Goal: Transaction & Acquisition: Obtain resource

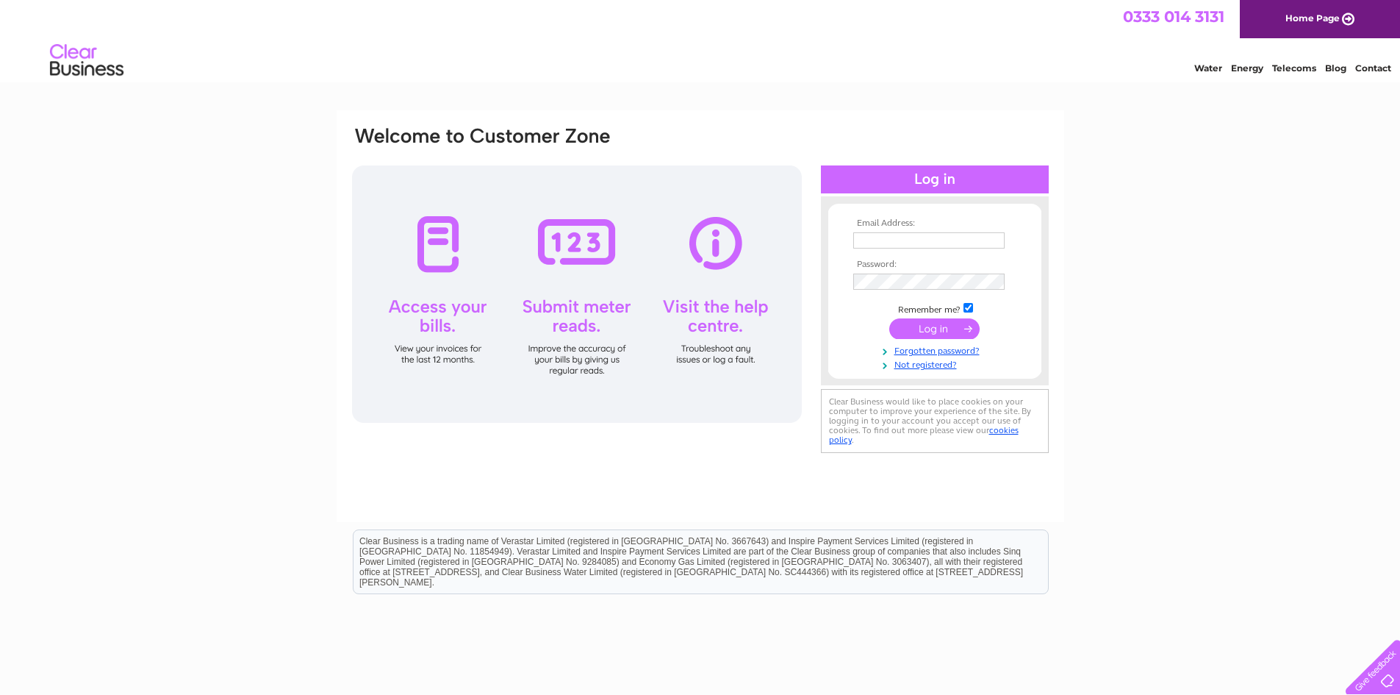
type input "dgadjek@gmail.com"
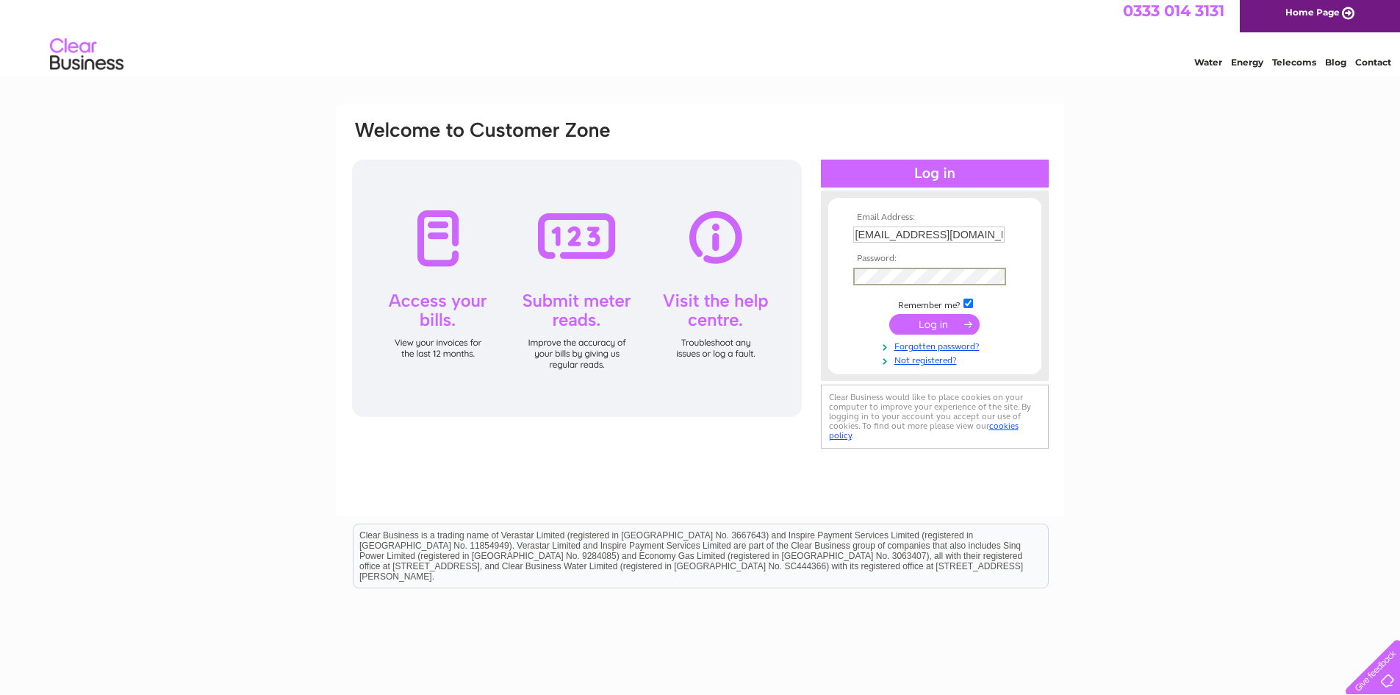
click at [937, 325] on input "submit" at bounding box center [934, 324] width 90 height 21
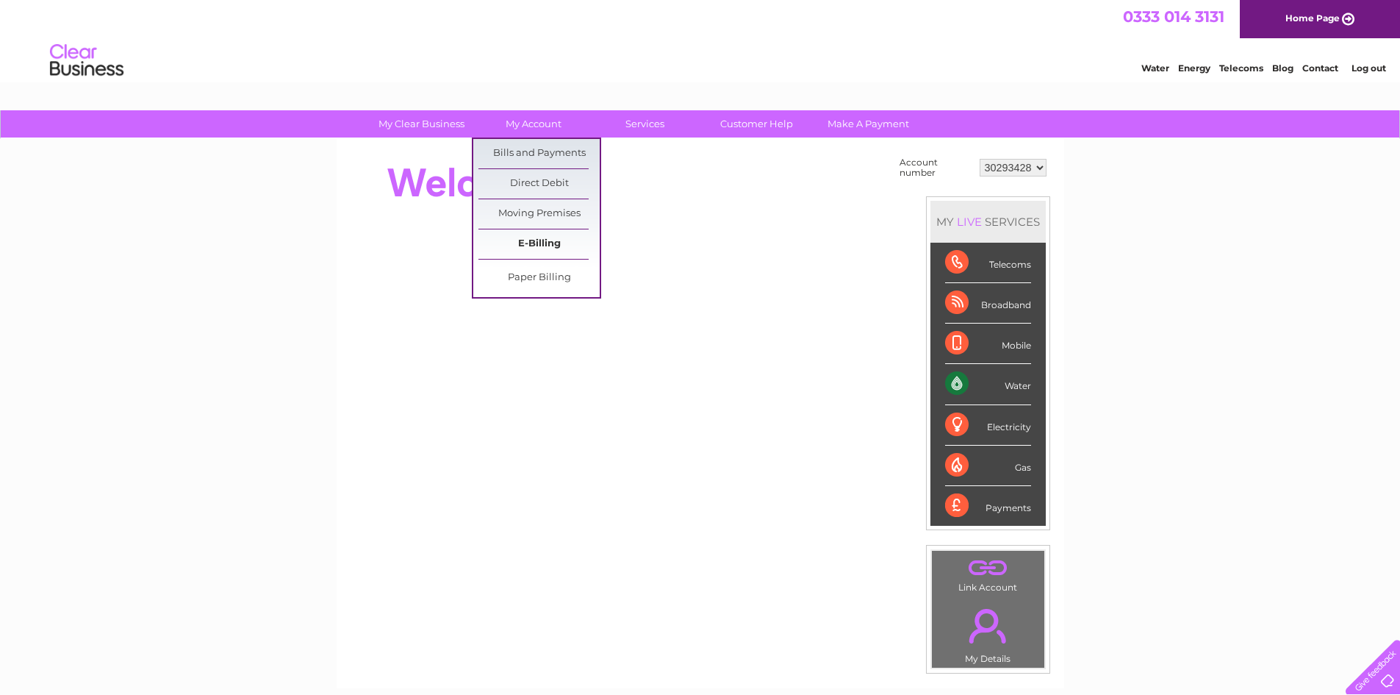
click at [531, 245] on link "E-Billing" at bounding box center [539, 243] width 121 height 29
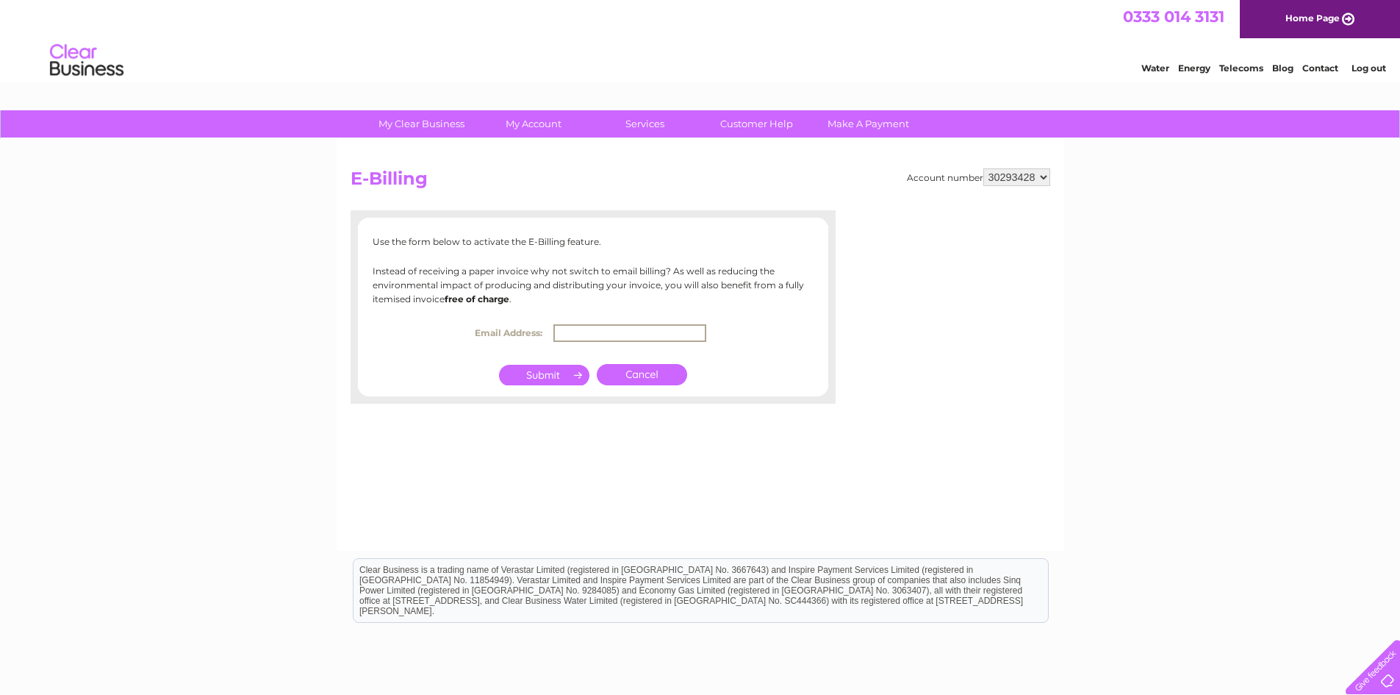
click at [665, 328] on input "text" at bounding box center [630, 333] width 153 height 18
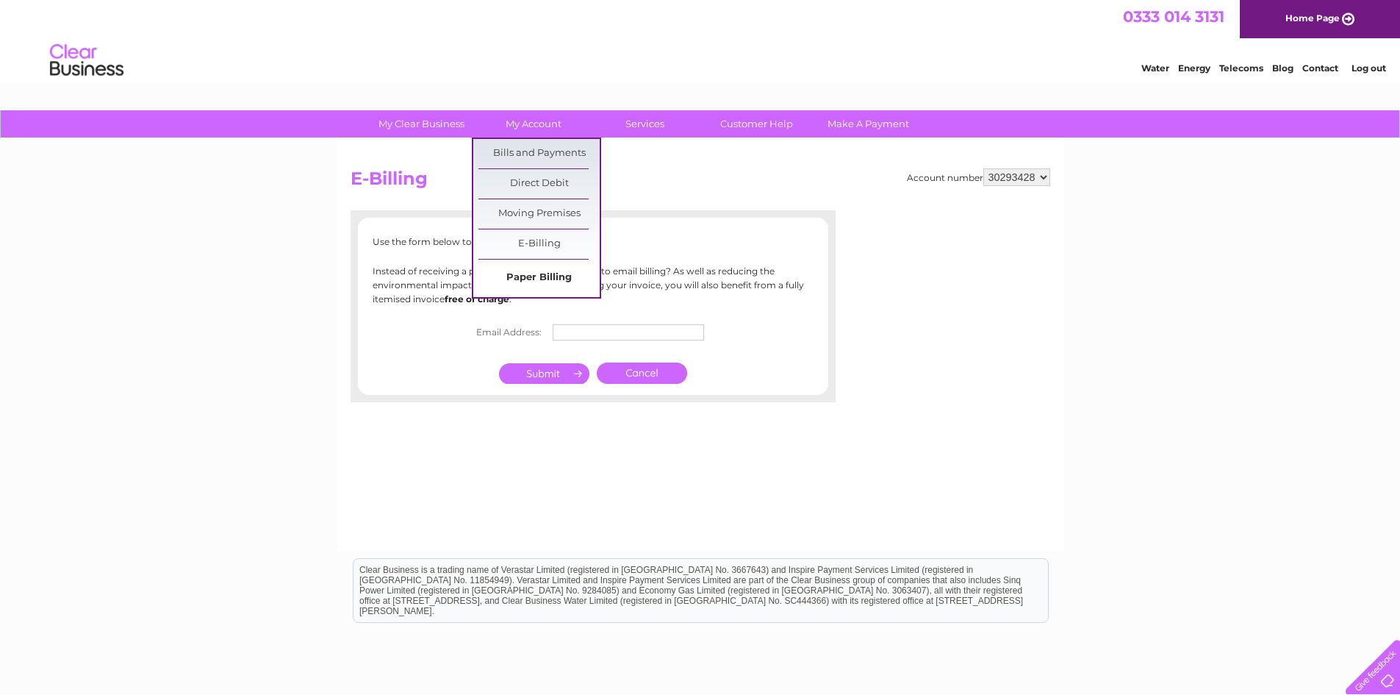
click at [536, 271] on link "Paper Billing" at bounding box center [539, 277] width 121 height 29
click at [518, 160] on link "Bills and Payments" at bounding box center [539, 153] width 121 height 29
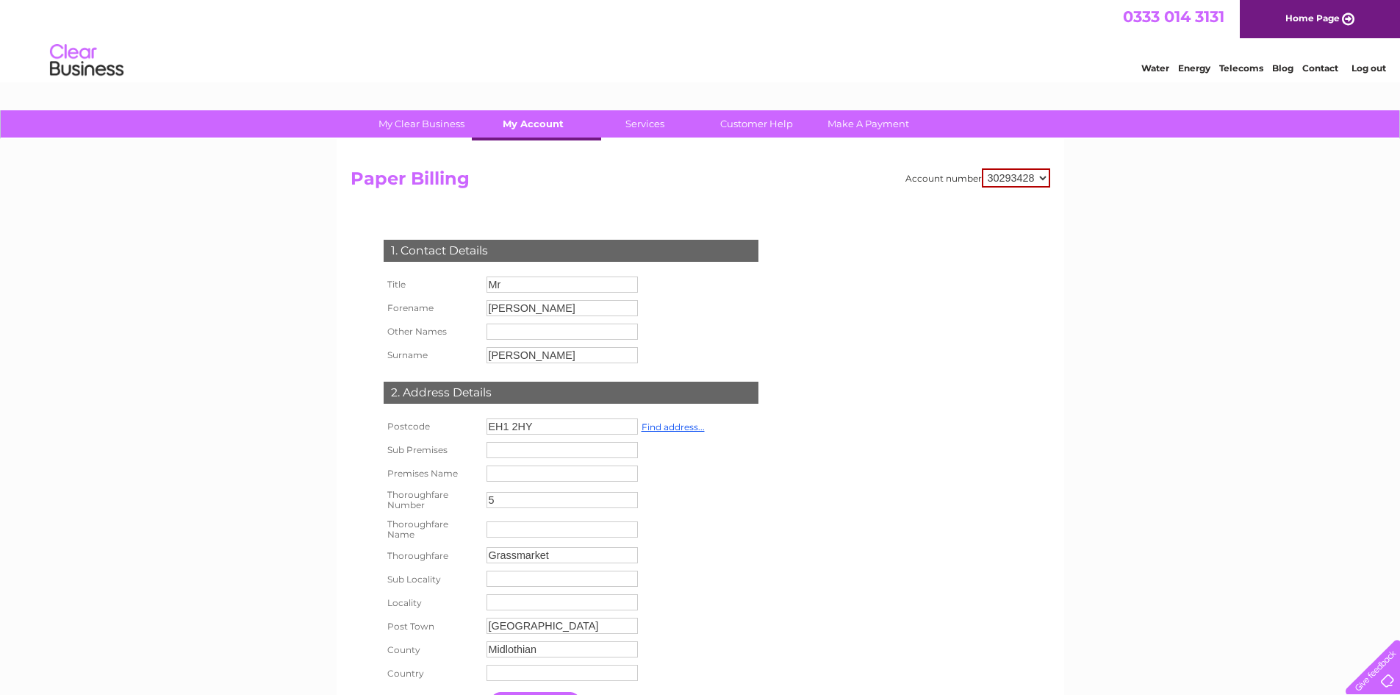
click at [537, 122] on link "My Account" at bounding box center [533, 123] width 121 height 27
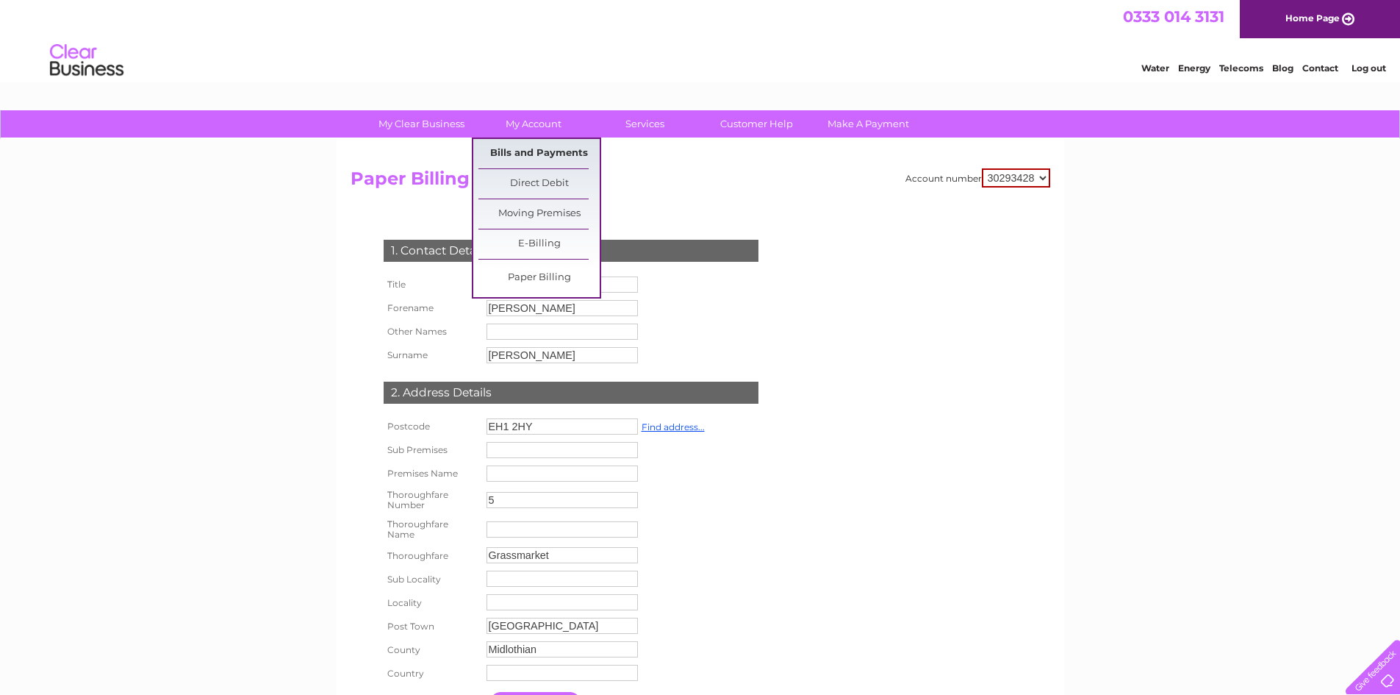
click at [540, 149] on link "Bills and Payments" at bounding box center [539, 153] width 121 height 29
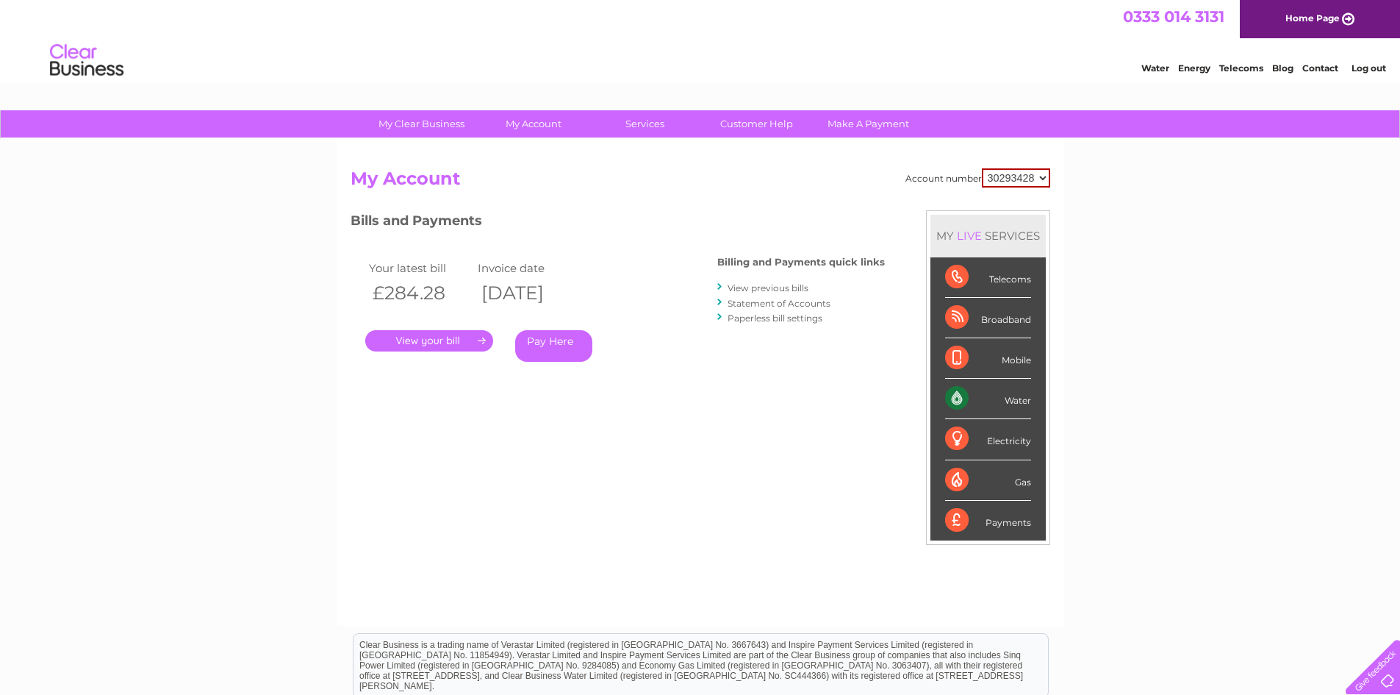
click at [440, 343] on link "." at bounding box center [429, 340] width 128 height 21
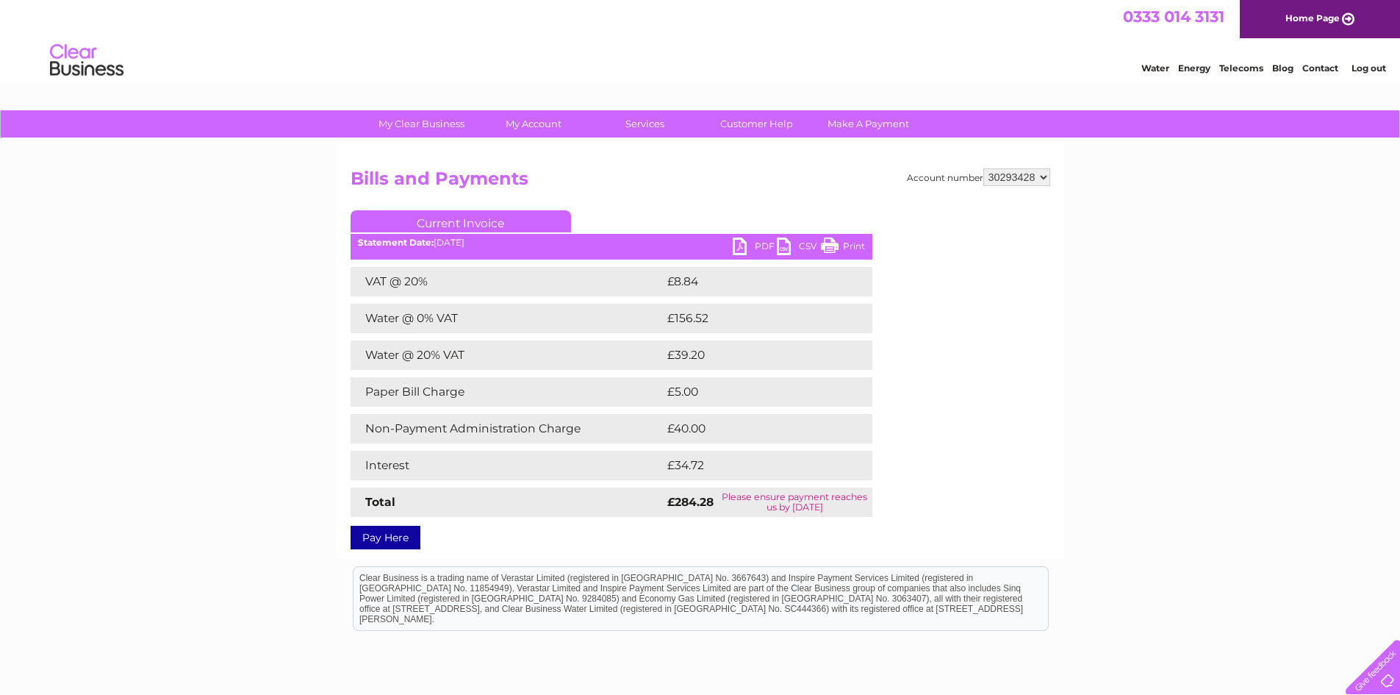
click at [750, 243] on link "PDF" at bounding box center [755, 247] width 44 height 21
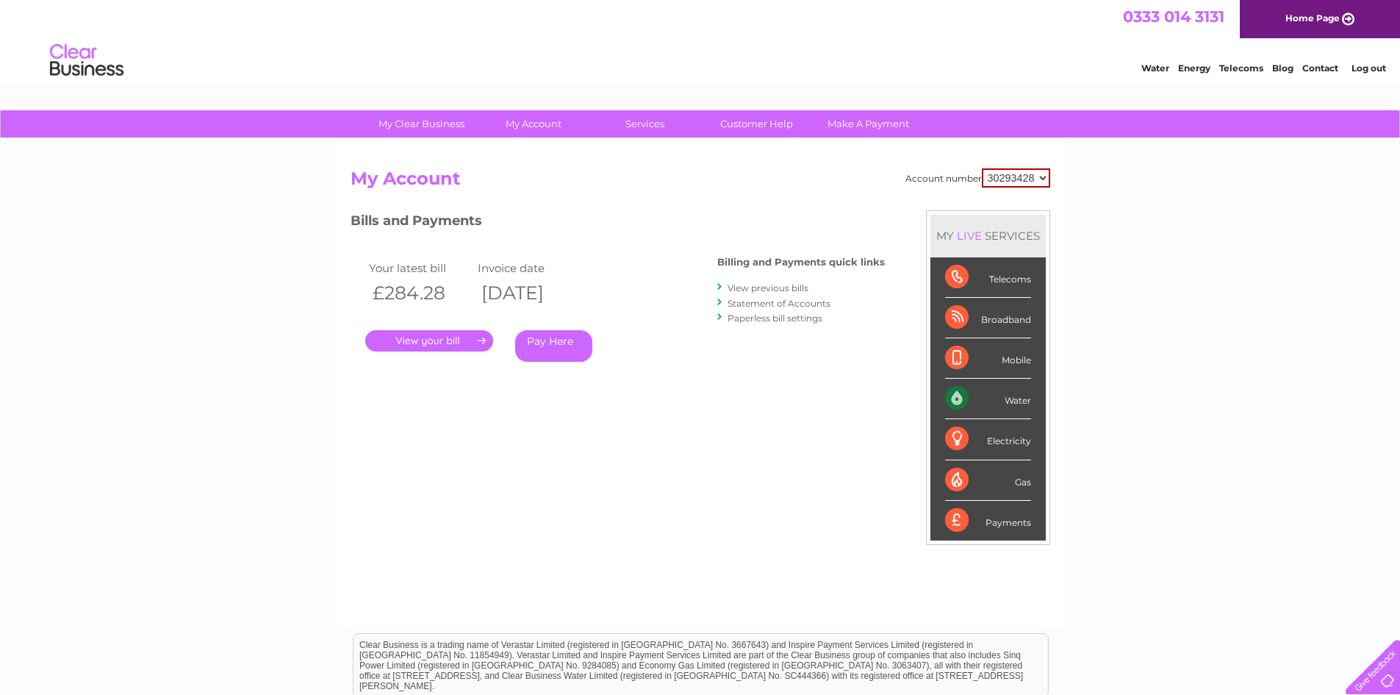
click at [773, 289] on link "View previous bills" at bounding box center [768, 287] width 81 height 11
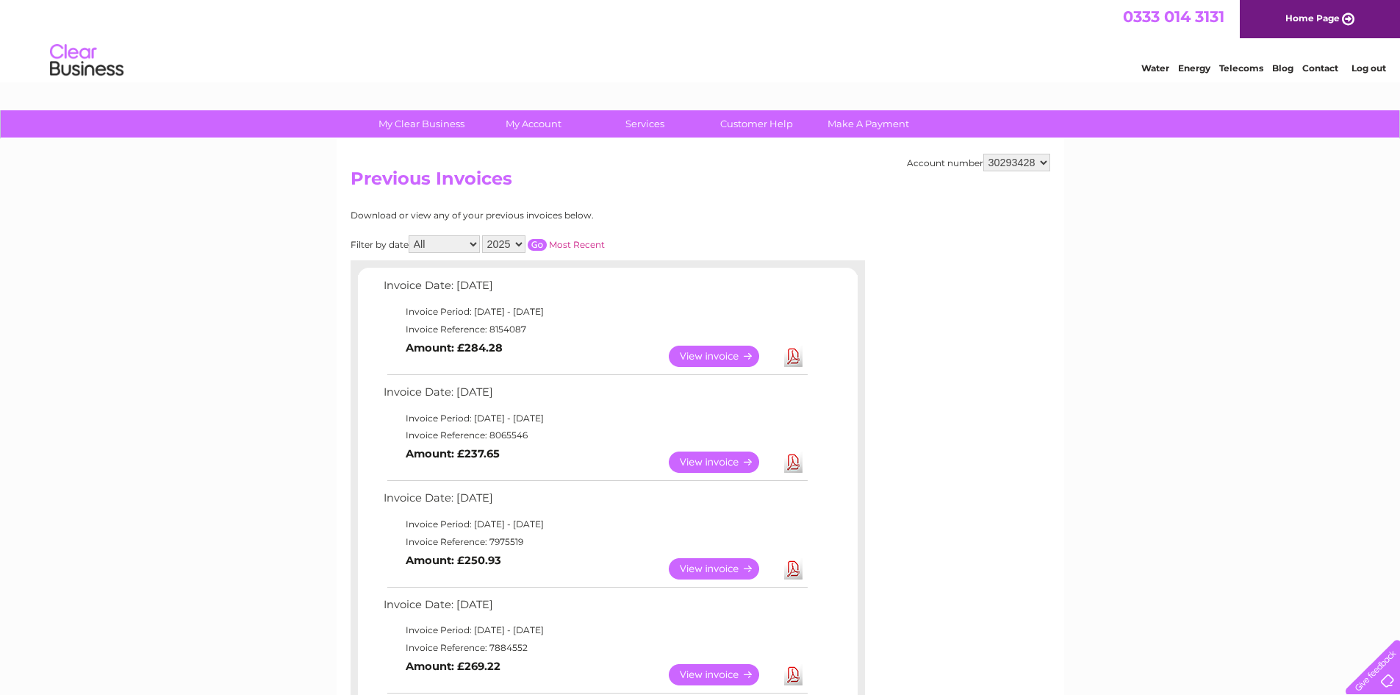
click at [800, 462] on link "Download" at bounding box center [793, 461] width 18 height 21
click at [798, 565] on link "Download" at bounding box center [793, 568] width 18 height 21
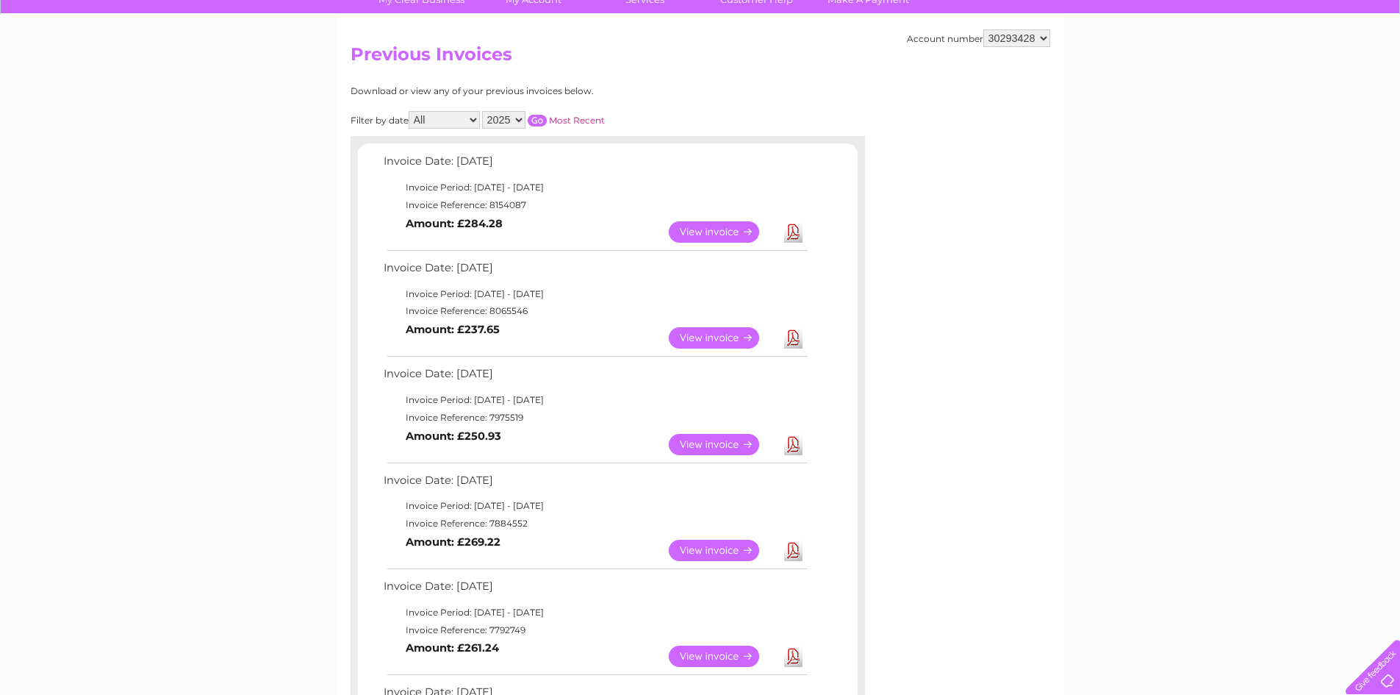
scroll to position [147, 0]
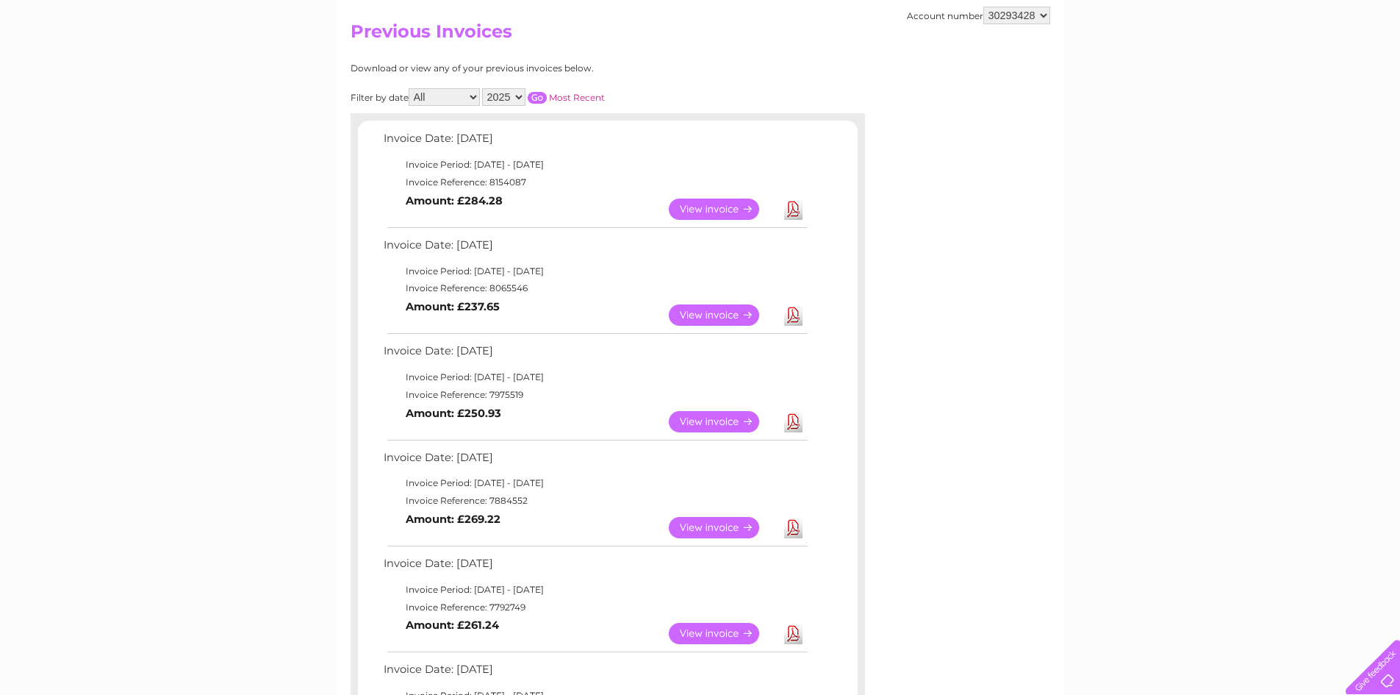
click at [793, 531] on link "Download" at bounding box center [793, 527] width 18 height 21
click at [801, 634] on link "Download" at bounding box center [793, 633] width 18 height 21
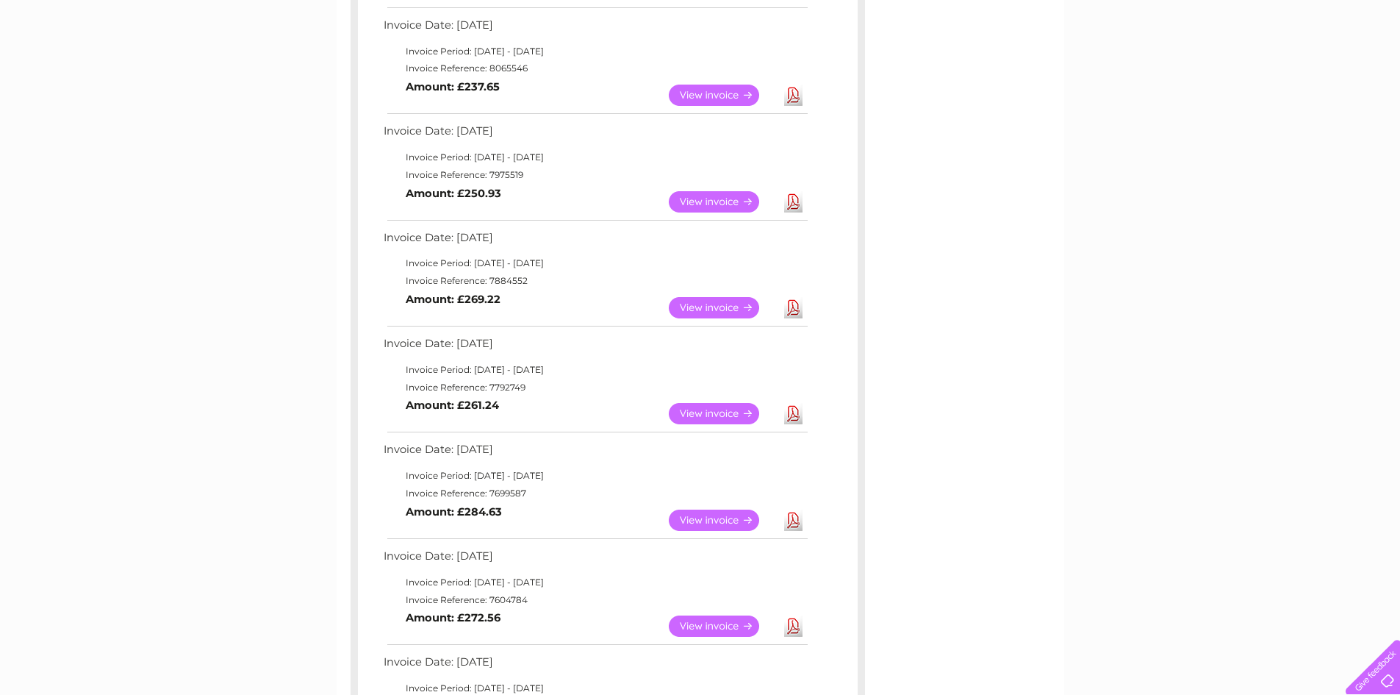
scroll to position [368, 0]
click at [791, 520] on link "Download" at bounding box center [793, 519] width 18 height 21
click at [795, 623] on link "Download" at bounding box center [793, 625] width 18 height 21
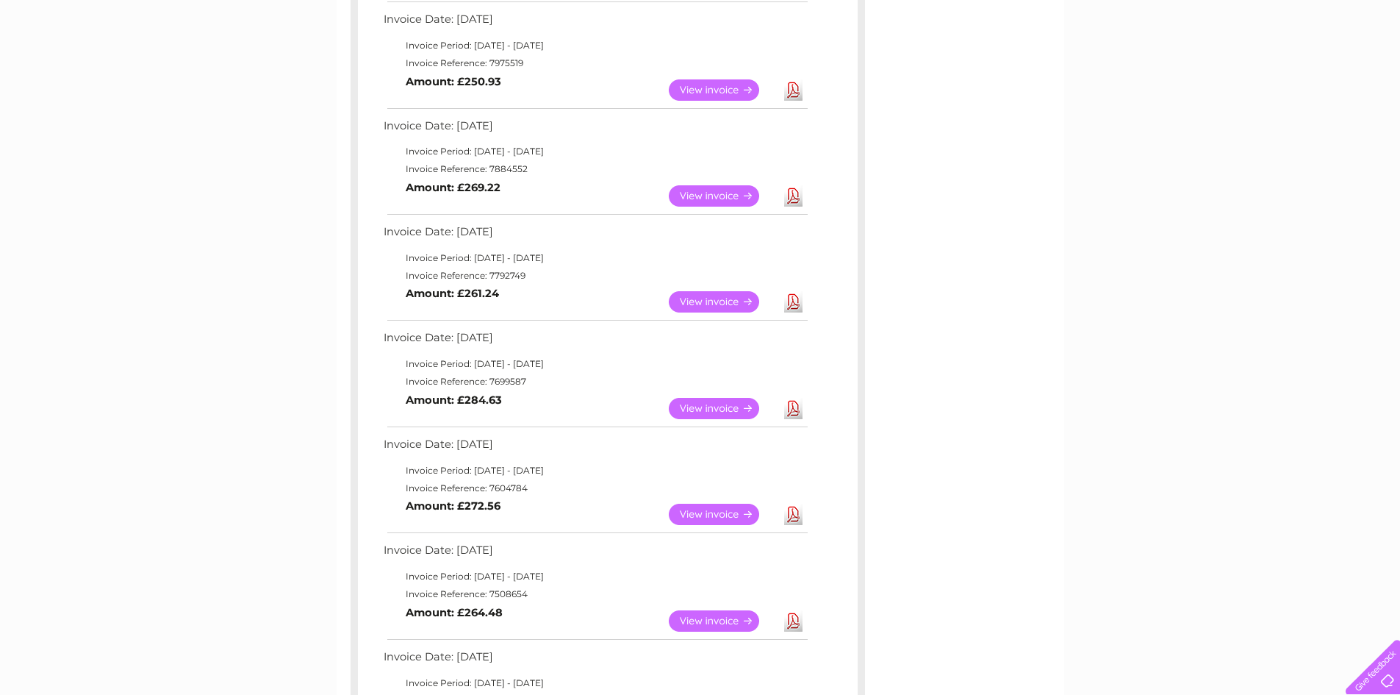
scroll to position [515, 0]
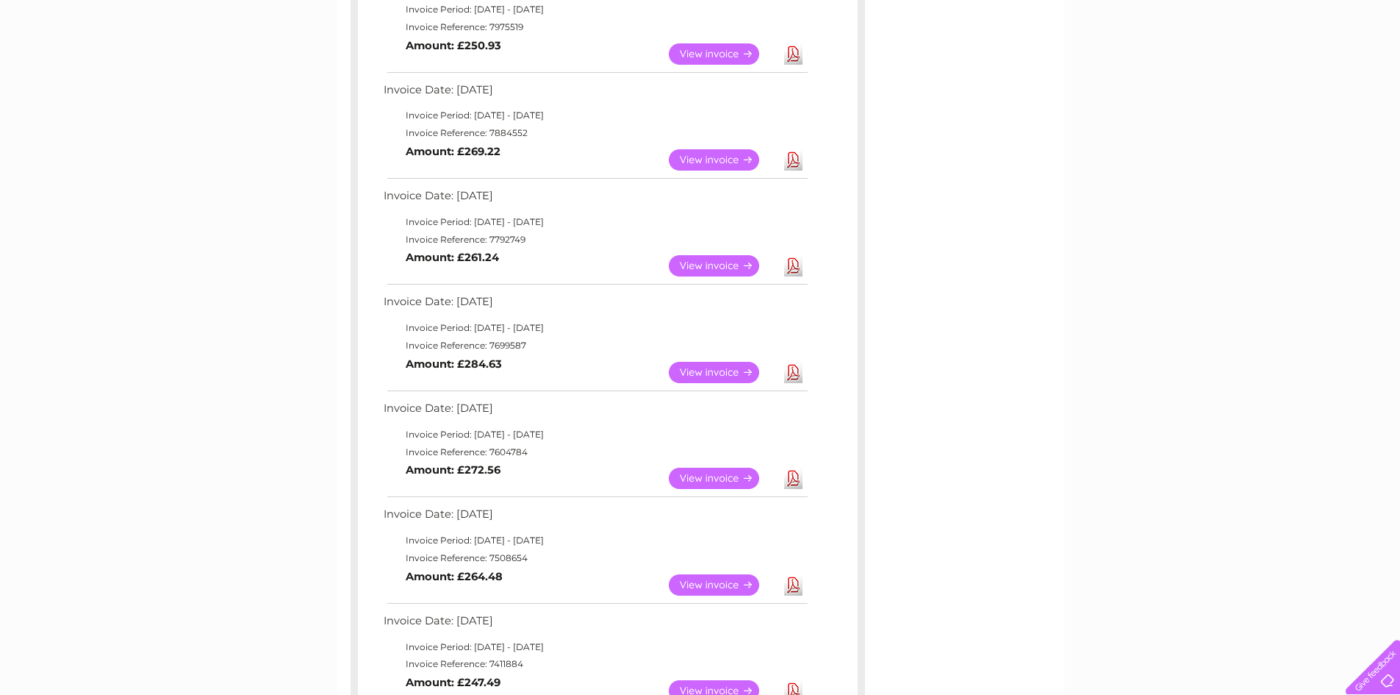
click at [795, 584] on link "Download" at bounding box center [793, 584] width 18 height 21
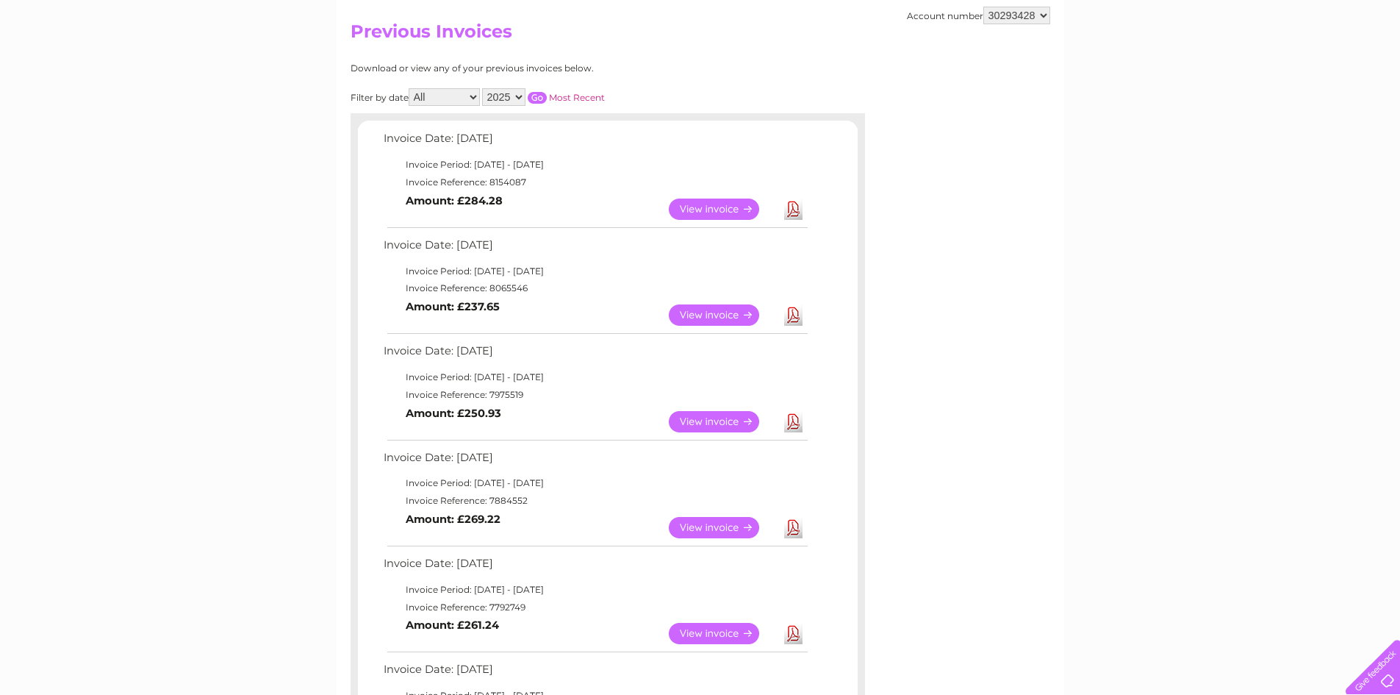
scroll to position [0, 0]
